Goal: Information Seeking & Learning: Understand process/instructions

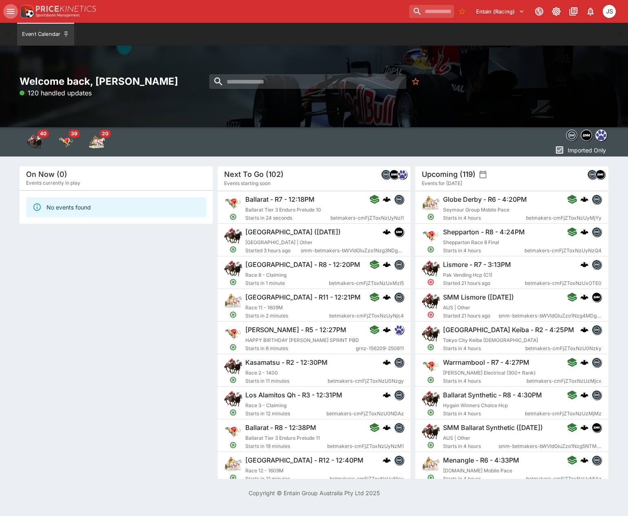
click at [9, 6] on button "open drawer" at bounding box center [10, 11] width 15 height 15
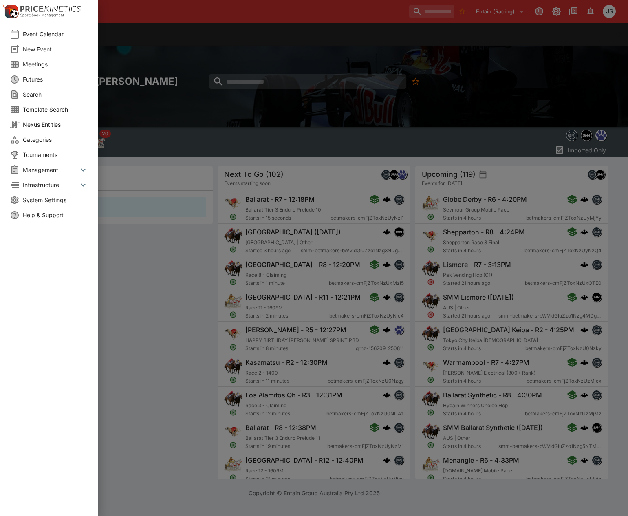
click at [179, 283] on div at bounding box center [314, 258] width 628 height 516
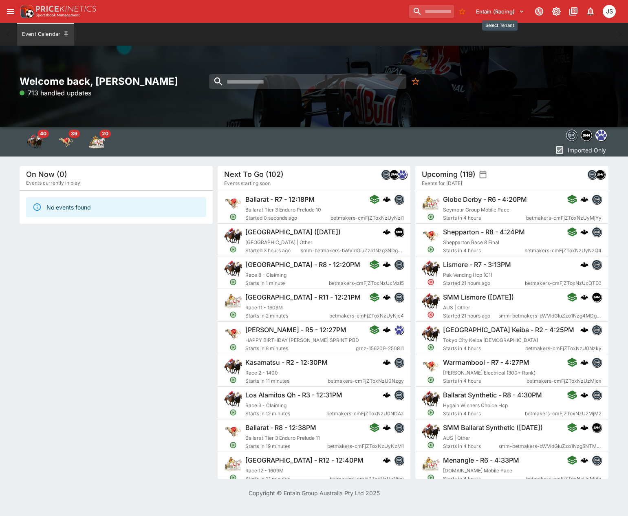
click at [506, 14] on button "Entain (Racing)" at bounding box center [500, 11] width 58 height 13
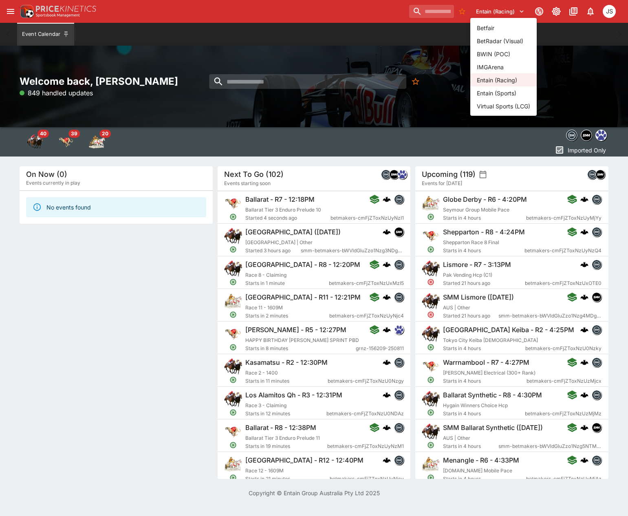
click at [512, 11] on div at bounding box center [314, 258] width 628 height 516
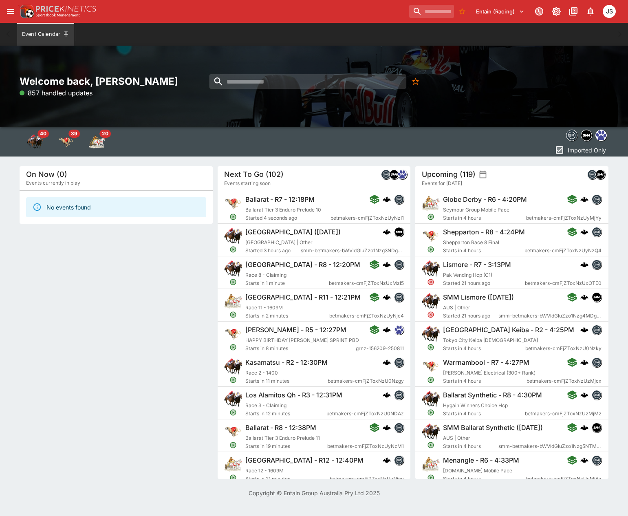
click at [7, 11] on icon "open drawer" at bounding box center [10, 11] width 7 height 5
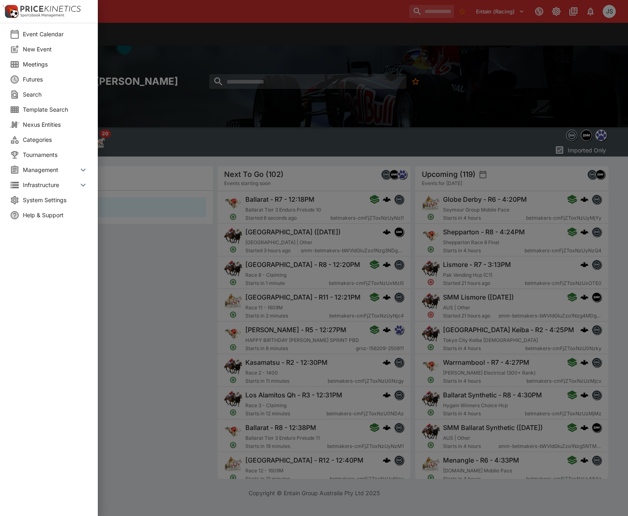
click at [81, 169] on icon at bounding box center [83, 169] width 5 height 3
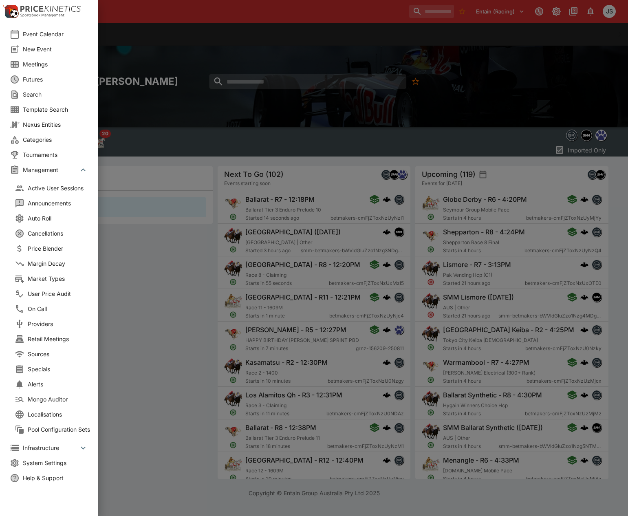
drag, startPoint x: 80, startPoint y: 170, endPoint x: 76, endPoint y: 168, distance: 4.4
click at [78, 169] on icon at bounding box center [83, 170] width 10 height 10
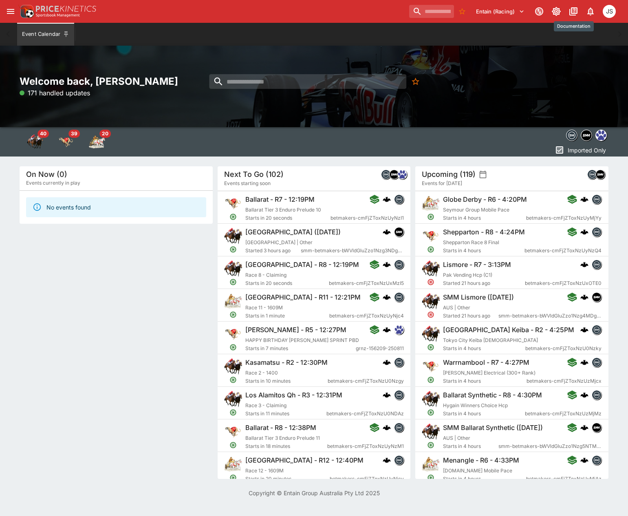
click at [570, 9] on icon "Documentation" at bounding box center [573, 12] width 10 height 10
